Goal: Task Accomplishment & Management: Use online tool/utility

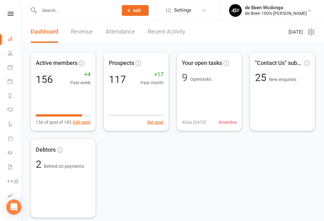
click at [55, 8] on input "text" at bounding box center [75, 10] width 76 height 9
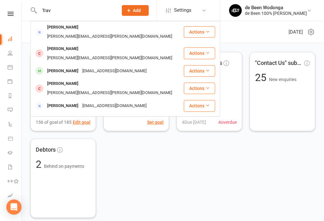
type input "Trav"
click at [65, 101] on div "[PERSON_NAME]" at bounding box center [62, 105] width 35 height 9
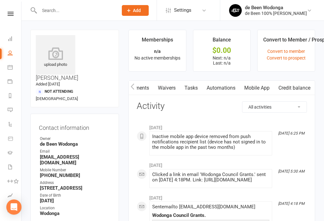
scroll to position [0, 82]
click at [264, 85] on link "Mobile App" at bounding box center [257, 88] width 34 height 15
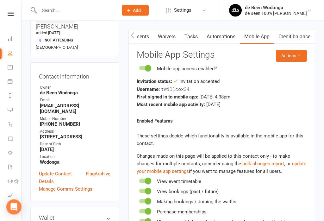
scroll to position [51, 0]
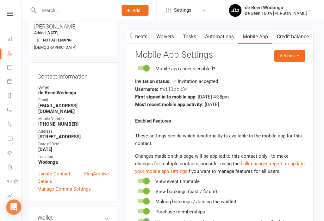
click at [291, 57] on button "Actions" at bounding box center [290, 55] width 31 height 11
click at [272, 79] on link "Send invitation SMS" at bounding box center [272, 82] width 63 height 13
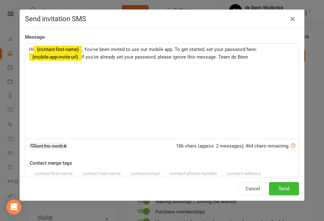
click at [291, 185] on button "Send" at bounding box center [284, 188] width 30 height 13
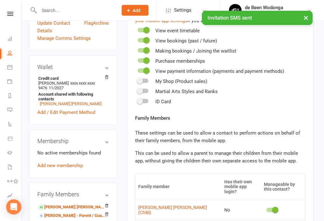
scroll to position [202, 2]
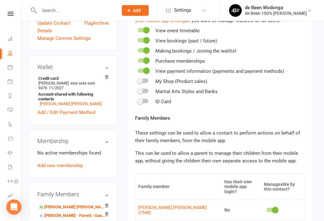
click at [64, 204] on link "[PERSON_NAME] [PERSON_NAME] - Child" at bounding box center [71, 207] width 67 height 7
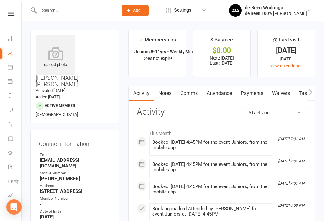
click at [13, 29] on div "Clubworx" at bounding box center [10, 22] width 21 height 21
click at [15, 37] on link "Dashboard" at bounding box center [15, 39] width 14 height 14
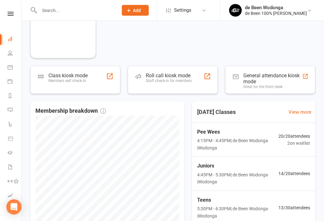
scroll to position [161, 0]
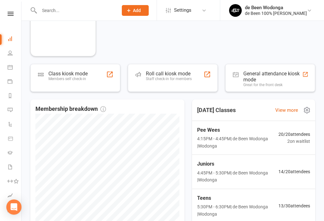
click at [293, 169] on span "14 / 20 attendees" at bounding box center [295, 171] width 32 height 7
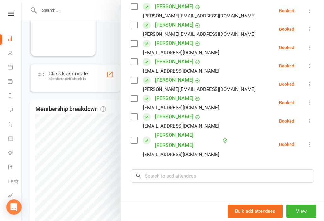
scroll to position [230, 0]
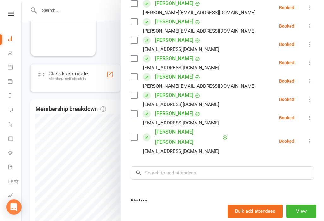
click at [56, 127] on div at bounding box center [173, 110] width 303 height 221
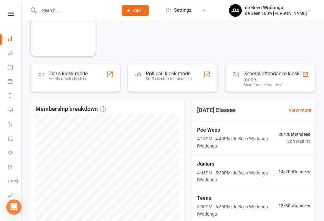
click at [14, 71] on link "Calendar" at bounding box center [15, 68] width 14 height 14
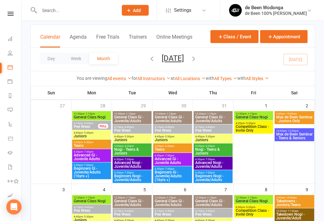
scroll to position [34, 0]
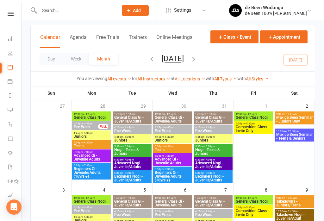
click at [138, 136] on span "4:45pm - 5:30pm" at bounding box center [132, 137] width 36 height 3
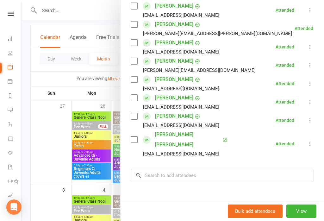
scroll to position [245, 0]
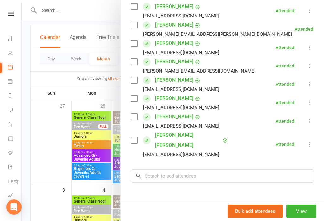
click at [52, 132] on div at bounding box center [173, 110] width 303 height 221
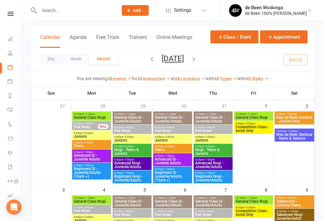
click at [173, 141] on span "Juniors" at bounding box center [172, 140] width 36 height 4
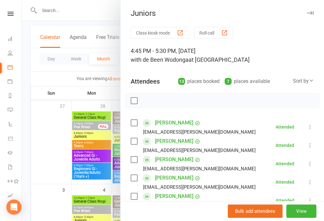
click at [46, 143] on div at bounding box center [173, 110] width 303 height 221
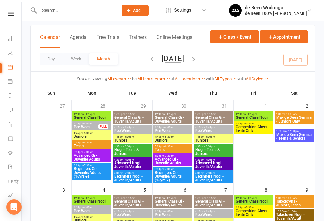
click at [215, 137] on span "4:45pm - 5:30pm" at bounding box center [213, 137] width 36 height 3
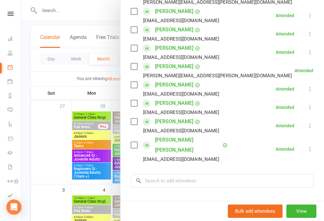
click at [53, 147] on div at bounding box center [173, 110] width 303 height 221
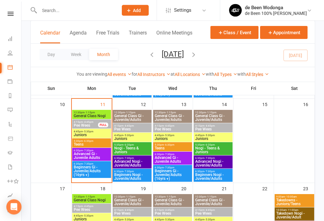
scroll to position [203, 0]
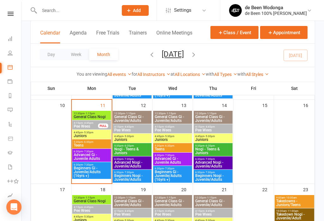
click at [86, 134] on span "Juniors" at bounding box center [91, 136] width 36 height 4
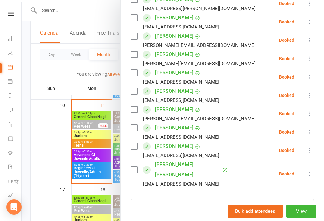
scroll to position [200, 0]
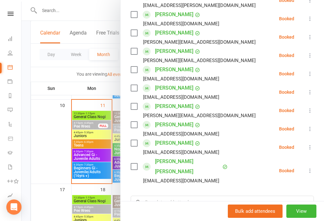
click at [53, 148] on div at bounding box center [173, 110] width 303 height 221
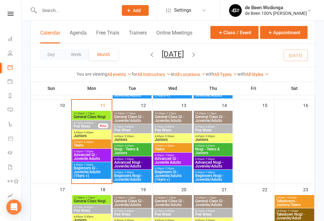
click at [139, 136] on span "4:45pm - 5:30pm" at bounding box center [132, 136] width 36 height 3
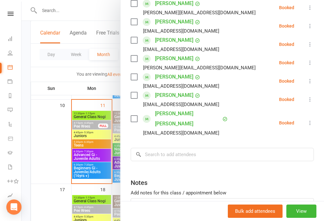
scroll to position [173, 0]
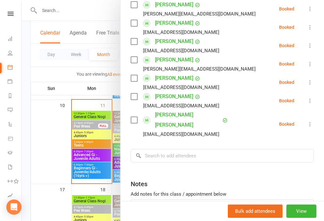
click at [41, 140] on div at bounding box center [173, 110] width 303 height 221
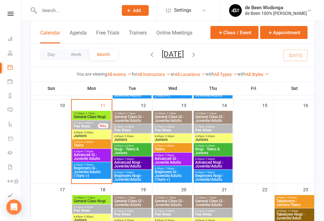
click at [210, 137] on span "- 5:30pm" at bounding box center [210, 136] width 10 height 3
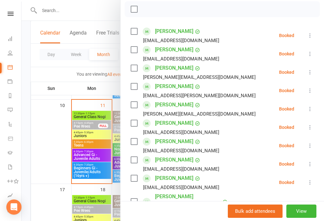
scroll to position [99, 0]
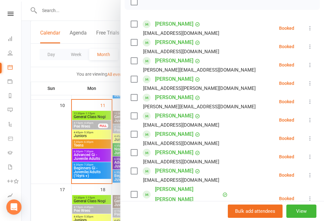
click at [51, 147] on div at bounding box center [173, 110] width 303 height 221
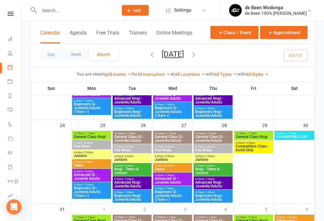
scroll to position [351, 0]
click at [297, 158] on div at bounding box center [294, 167] width 39 height 72
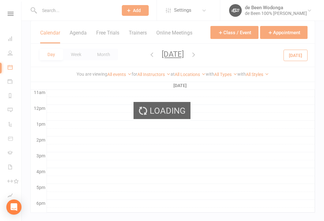
scroll to position [0, 0]
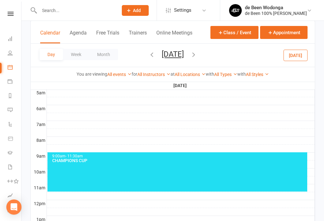
click at [14, 41] on link "Dashboard" at bounding box center [15, 39] width 14 height 14
